Goal: Find specific page/section: Find specific page/section

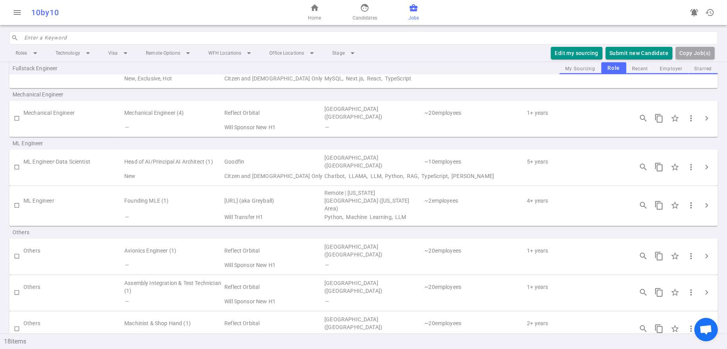
scroll to position [462, 0]
click at [410, 173] on td "San Francisco (San Francisco Bay Area)" at bounding box center [374, 164] width 100 height 18
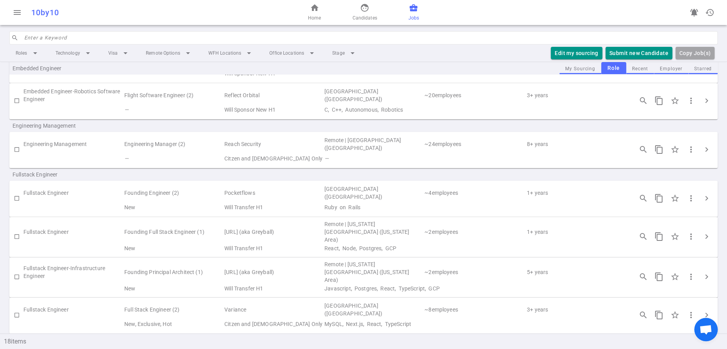
scroll to position [201, 0]
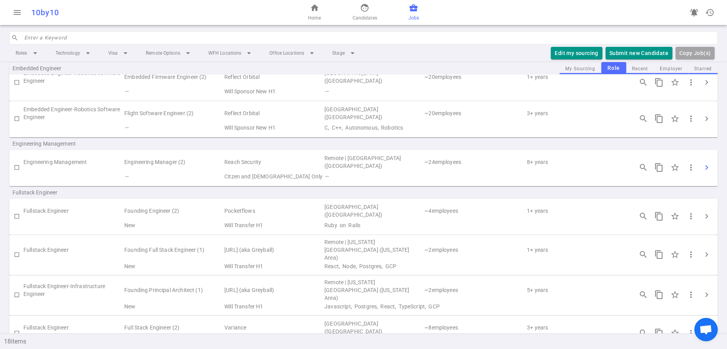
click at [705, 172] on span "chevron_right" at bounding box center [706, 167] width 9 height 9
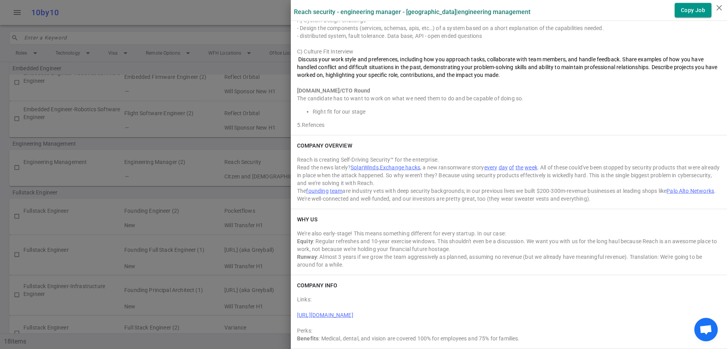
scroll to position [0, 0]
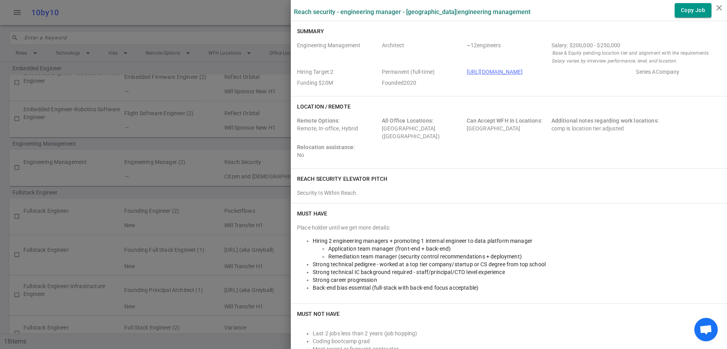
click at [718, 10] on icon "close" at bounding box center [718, 7] width 9 height 9
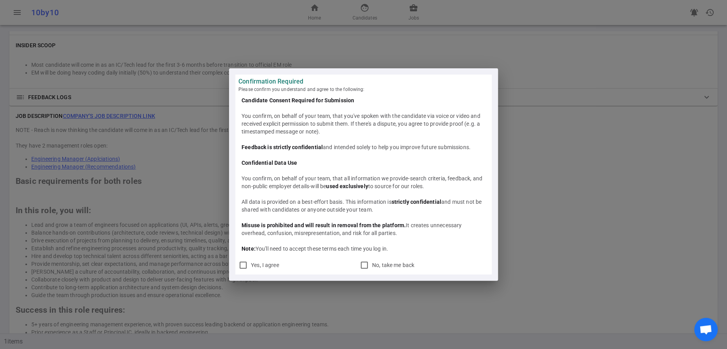
scroll to position [468, 0]
click at [246, 270] on input "Yes, I agree" at bounding box center [242, 265] width 9 height 9
checkbox input "true"
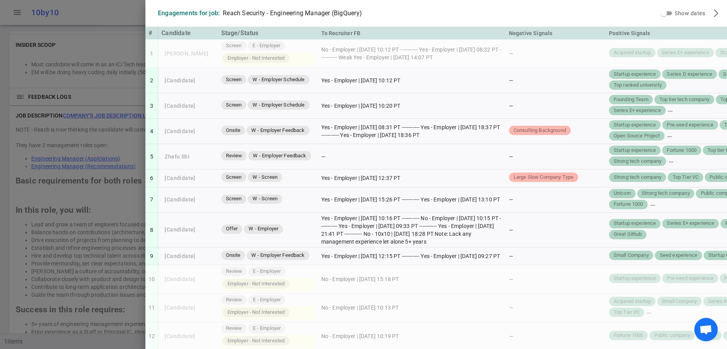
click at [127, 19] on div at bounding box center [363, 174] width 727 height 349
